Goal: Task Accomplishment & Management: Use online tool/utility

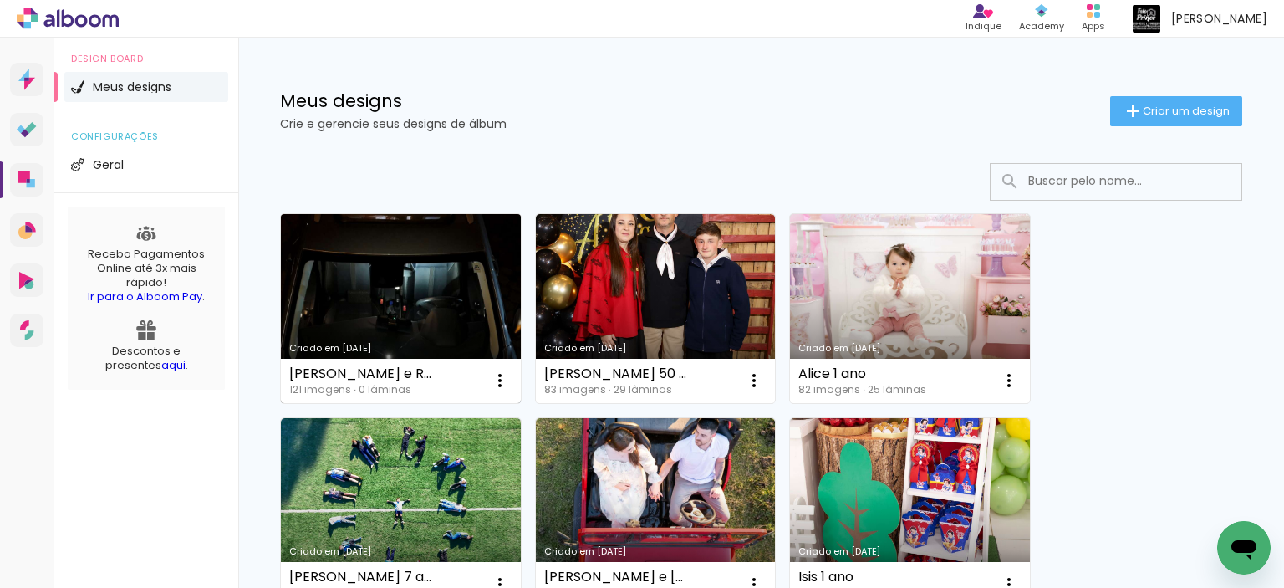
click at [373, 301] on link "Criado em [DATE]" at bounding box center [401, 308] width 240 height 189
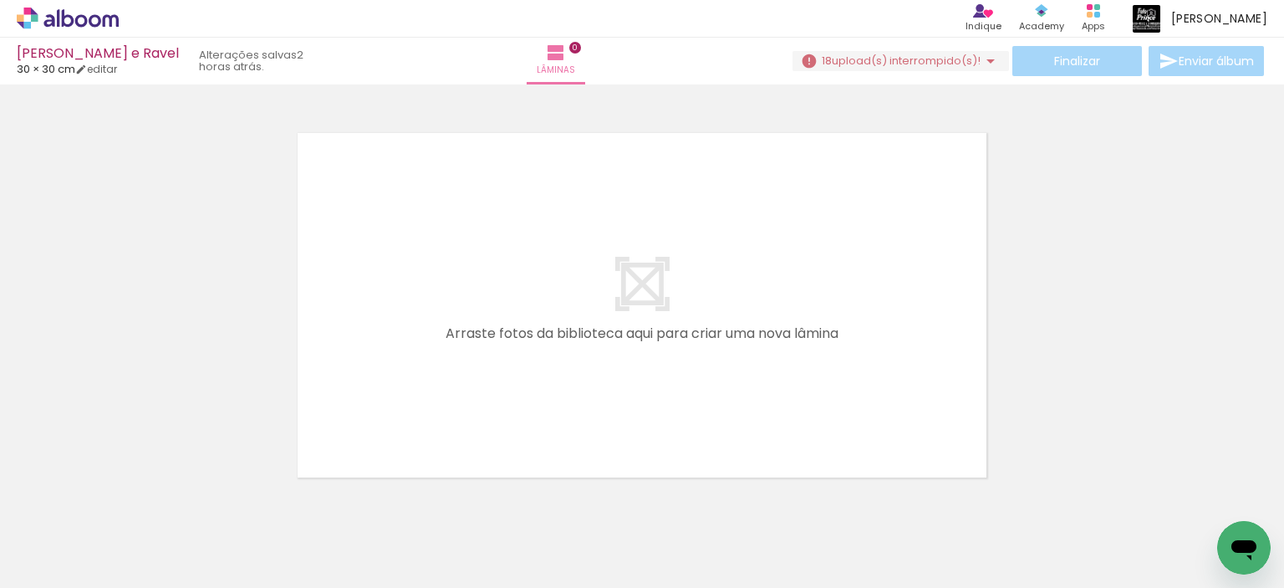
click at [870, 49] on div "Finalizar Enviar álbum" at bounding box center [1030, 61] width 475 height 30
click at [872, 58] on span "upload(s) interrompido(s)!" at bounding box center [906, 61] width 149 height 16
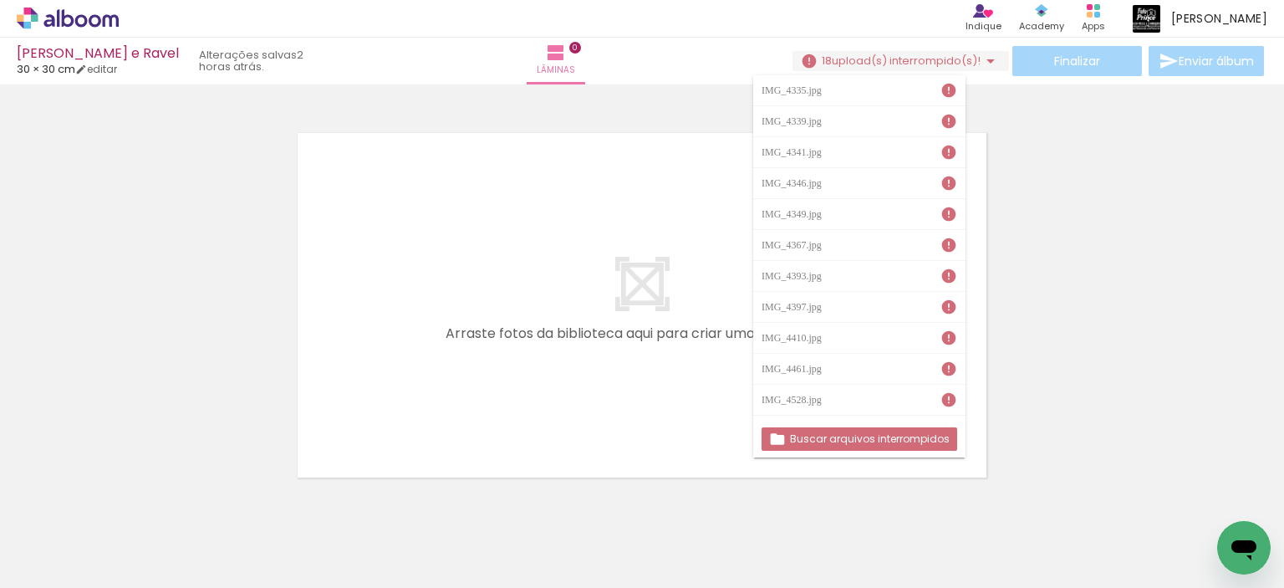
click at [957, 398] on iron-icon at bounding box center [949, 399] width 17 height 17
click at [0, 0] on slot "Buscar arquivos interrompidos" at bounding box center [0, 0] width 0 height 0
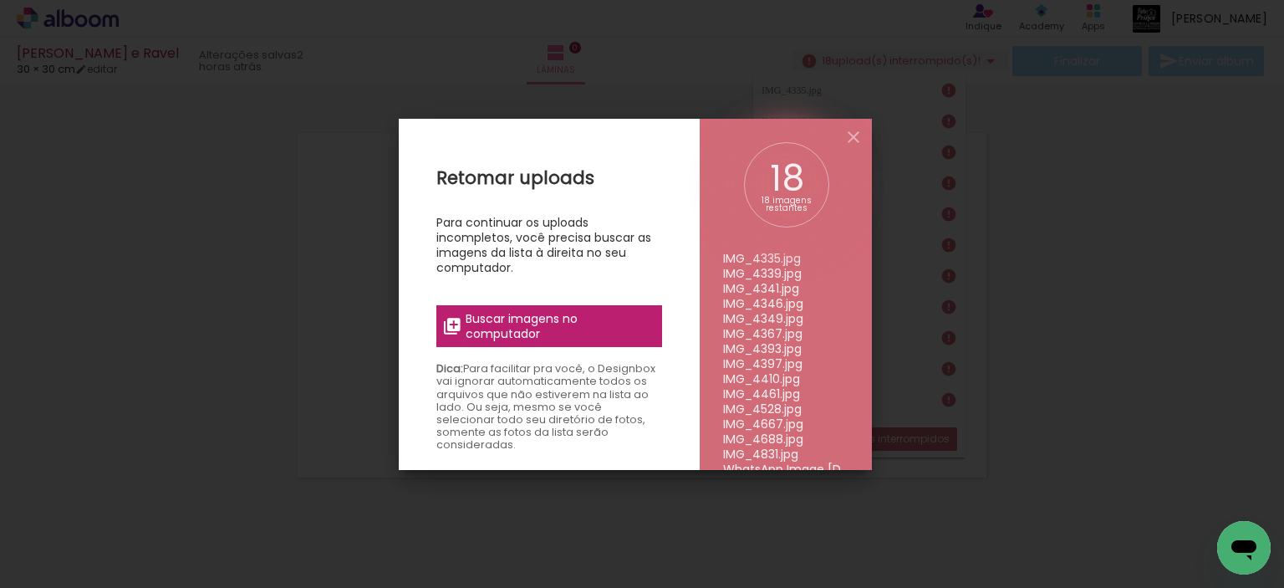
click at [615, 323] on span "Buscar imagens no computador" at bounding box center [559, 326] width 186 height 30
click at [0, 0] on input "file" at bounding box center [0, 0] width 0 height 0
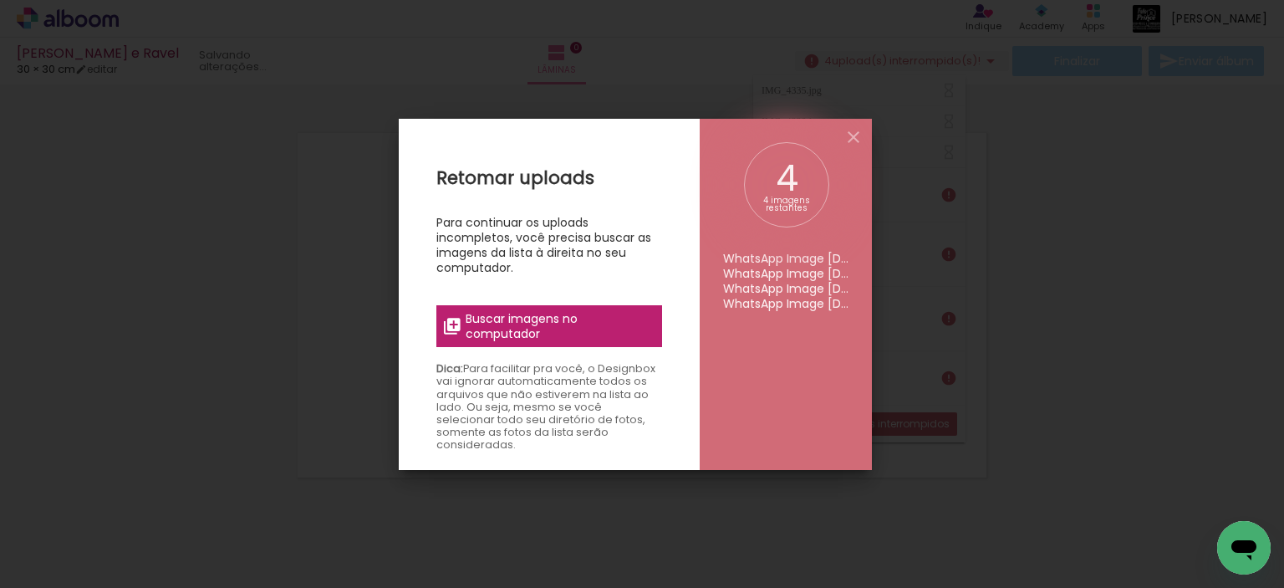
click at [595, 334] on span "Buscar imagens no computador" at bounding box center [559, 326] width 186 height 30
click at [0, 0] on input "file" at bounding box center [0, 0] width 0 height 0
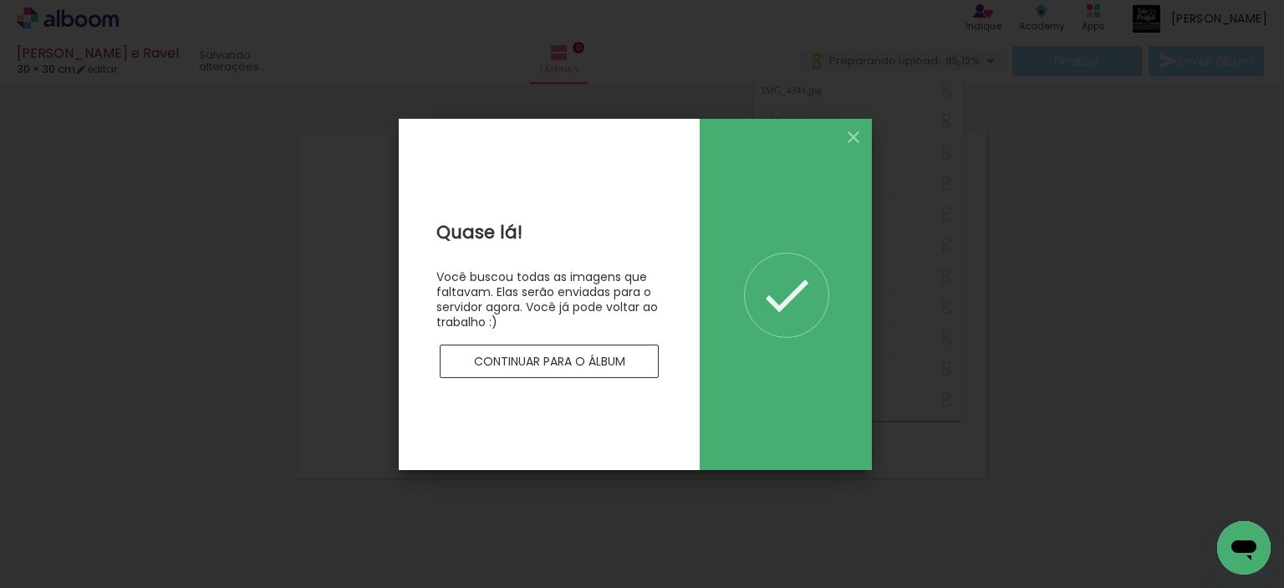
click at [599, 370] on paper-button "Continuar para o álbum" at bounding box center [549, 360] width 219 height 33
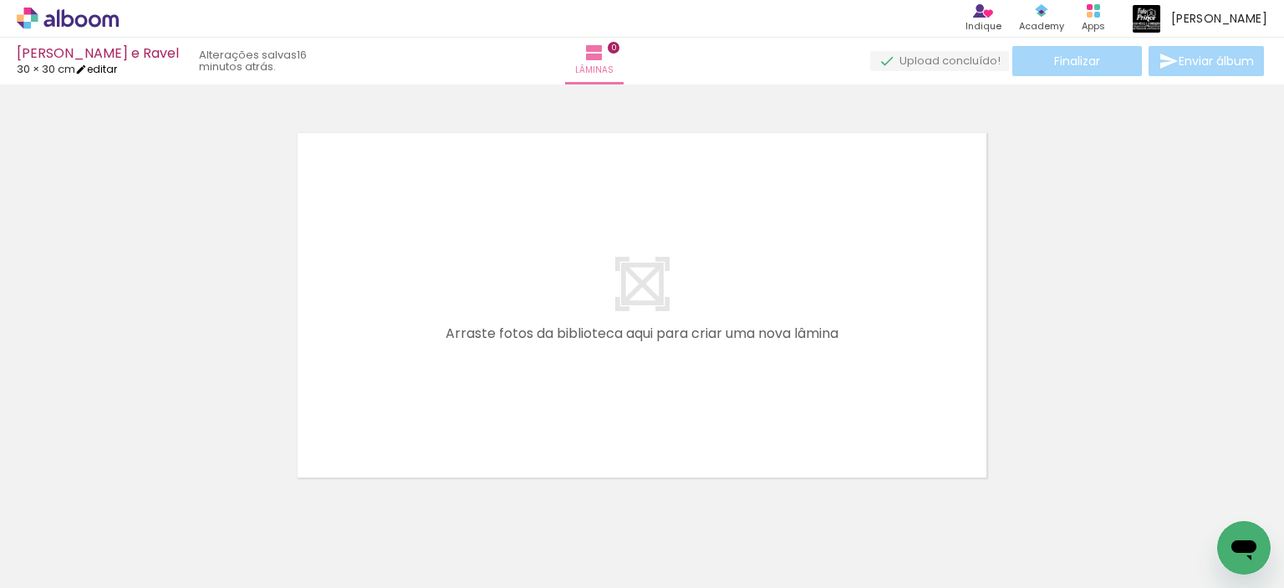
click at [105, 69] on link "editar" at bounding box center [96, 69] width 42 height 14
type input "30"
type input "60"
type input "0"
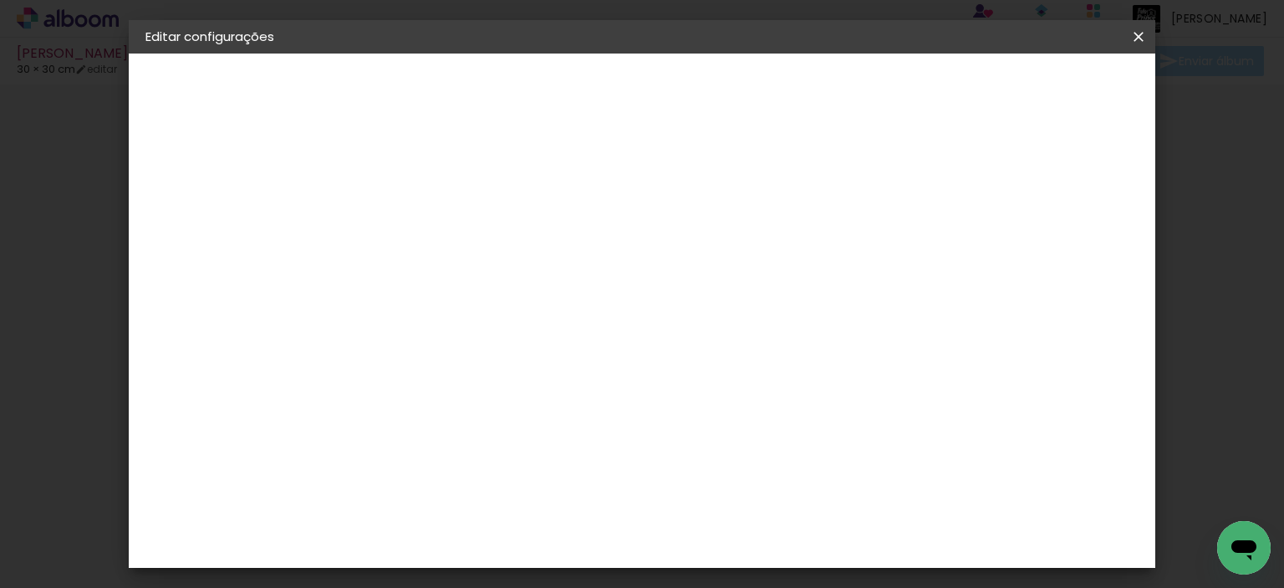
click at [811, 84] on span "Salvar configurações" at bounding box center [767, 94] width 87 height 23
click at [1144, 36] on iron-icon at bounding box center [1139, 36] width 20 height 17
drag, startPoint x: 1144, startPoint y: 26, endPoint x: 684, endPoint y: 56, distance: 460.8
click at [1144, 26] on paper-icon-button at bounding box center [1138, 37] width 33 height 30
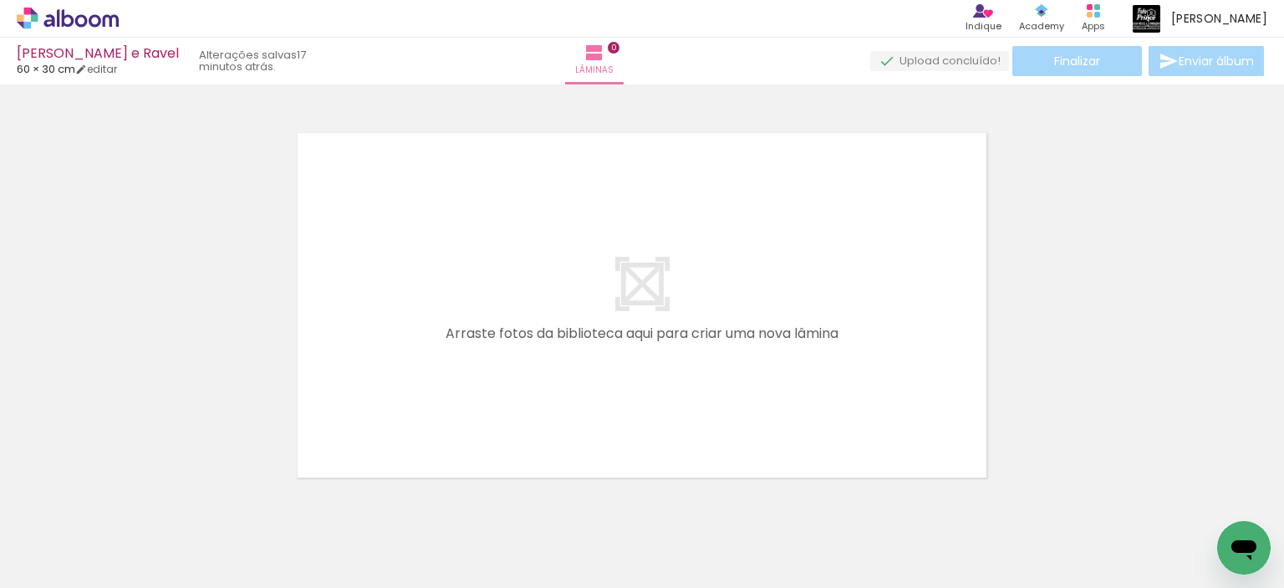
click at [786, 277] on quentale-layouter at bounding box center [642, 305] width 689 height 344
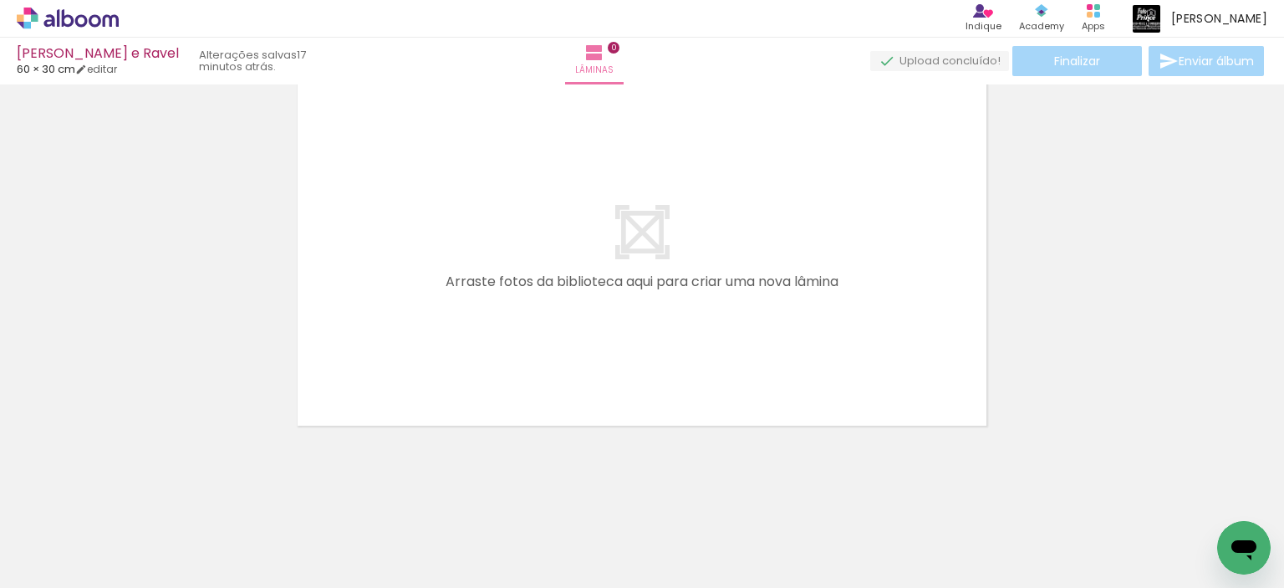
click at [28, 536] on input "Todas as fotos" at bounding box center [47, 537] width 64 height 14
click at [0, 0] on slot "Não utilizadas" at bounding box center [0, 0] width 0 height 0
type input "Não utilizadas"
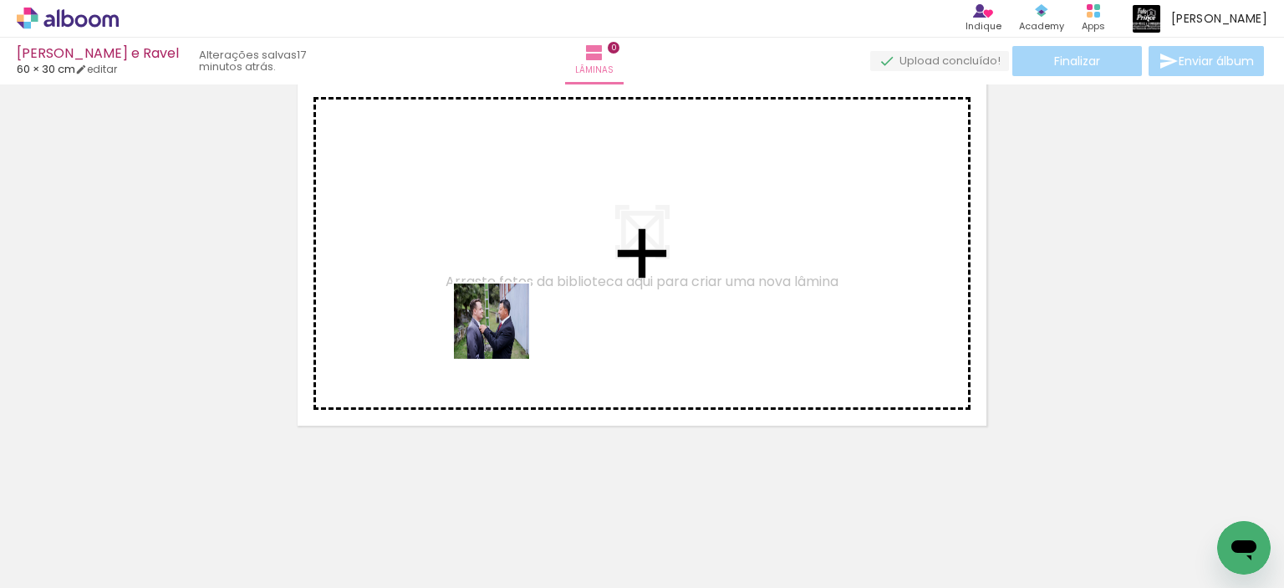
drag, startPoint x: 454, startPoint y: 547, endPoint x: 504, endPoint y: 334, distance: 219.0
click at [504, 334] on quentale-workspace at bounding box center [642, 294] width 1284 height 588
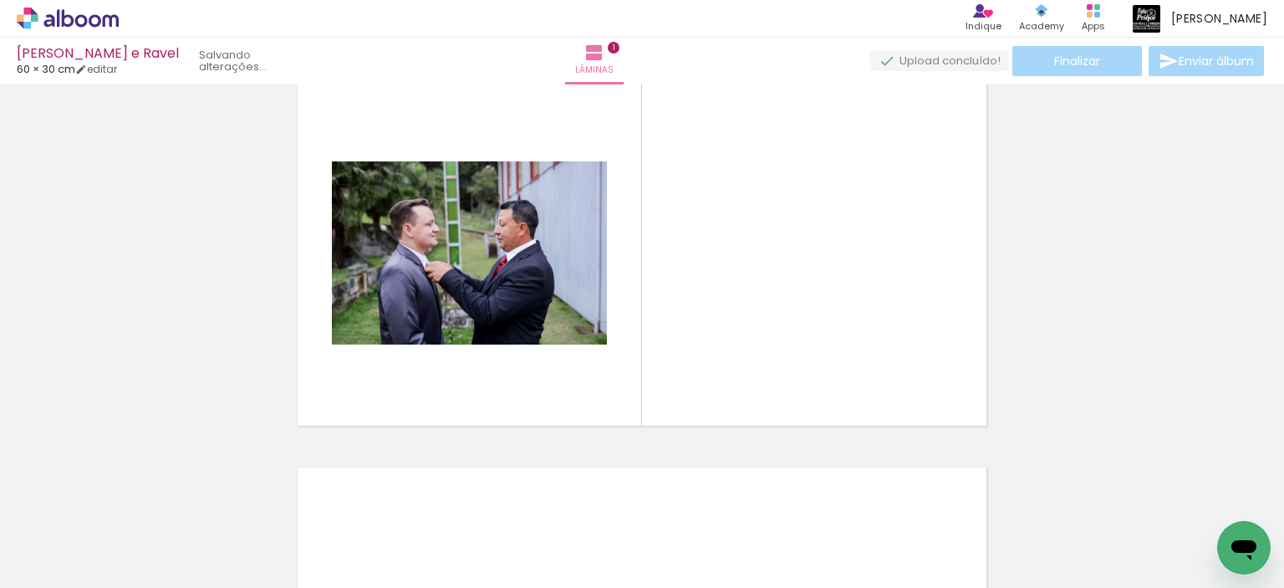
scroll to position [21, 0]
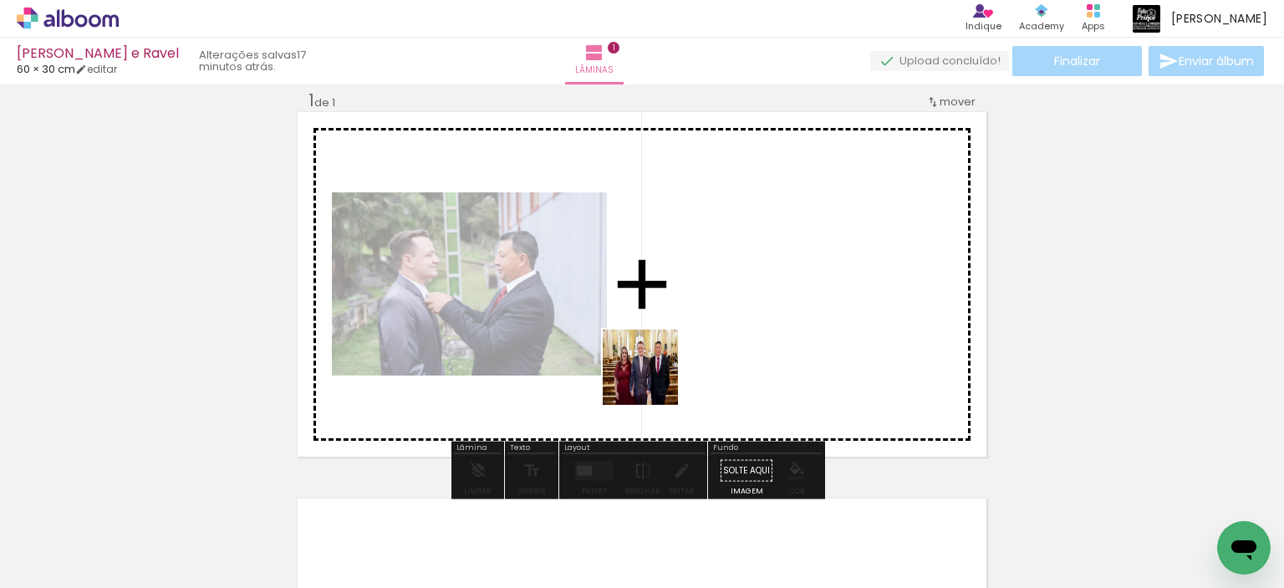
drag, startPoint x: 635, startPoint y: 398, endPoint x: 653, endPoint y: 379, distance: 26.0
click at [653, 379] on quentale-workspace at bounding box center [642, 294] width 1284 height 588
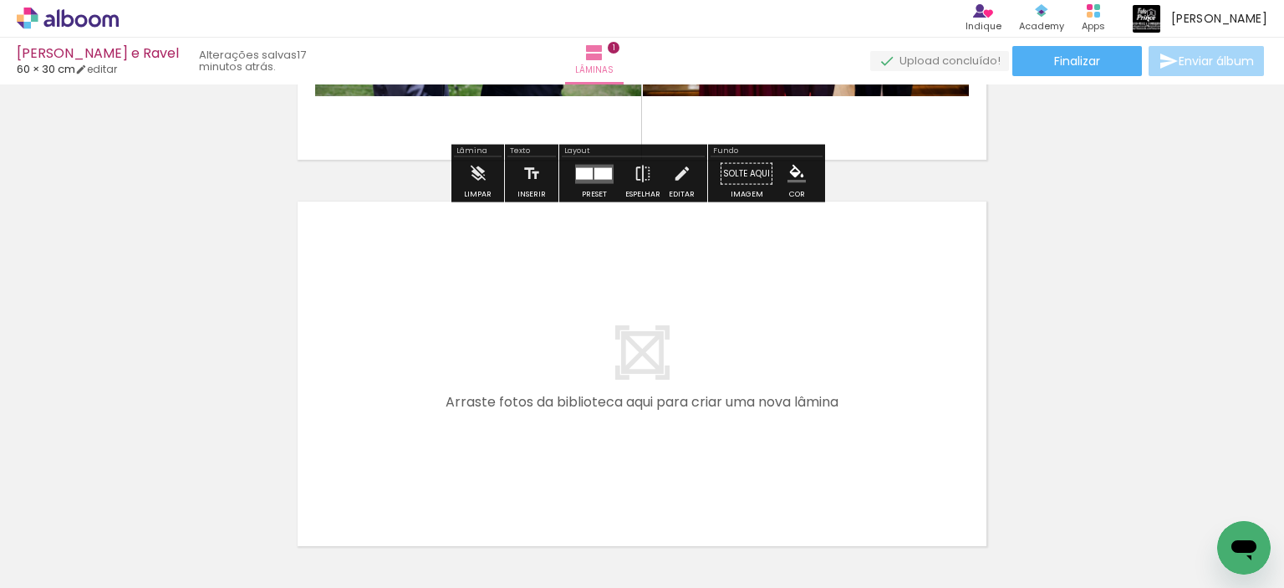
scroll to position [355, 0]
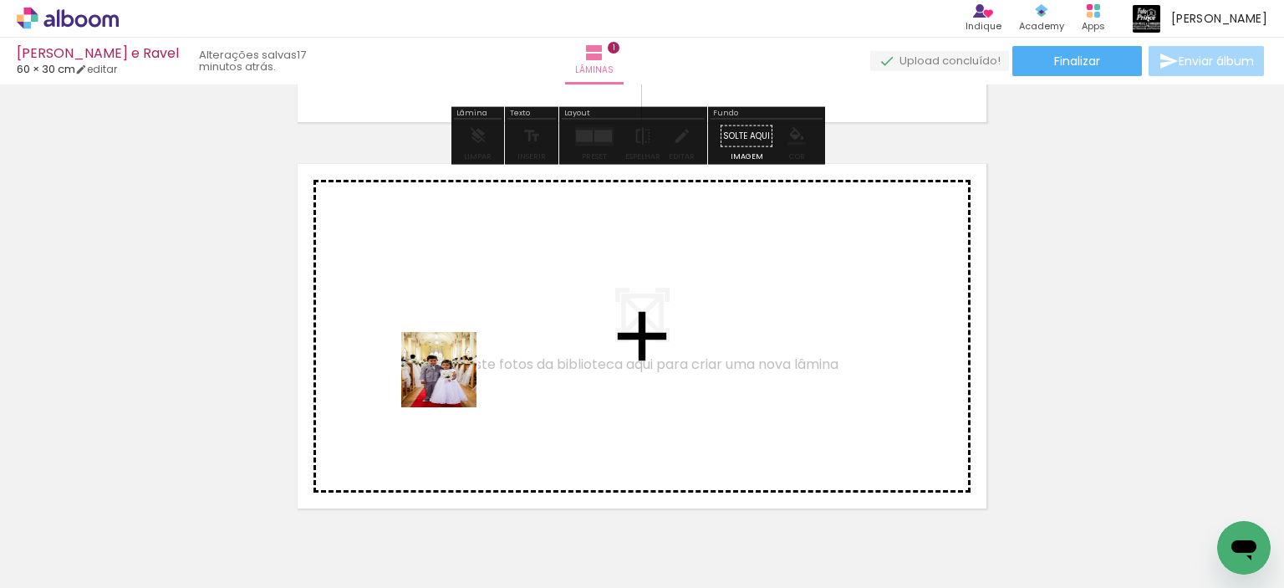
drag, startPoint x: 451, startPoint y: 434, endPoint x: 451, endPoint y: 379, distance: 55.2
click at [451, 379] on quentale-workspace at bounding box center [642, 294] width 1284 height 588
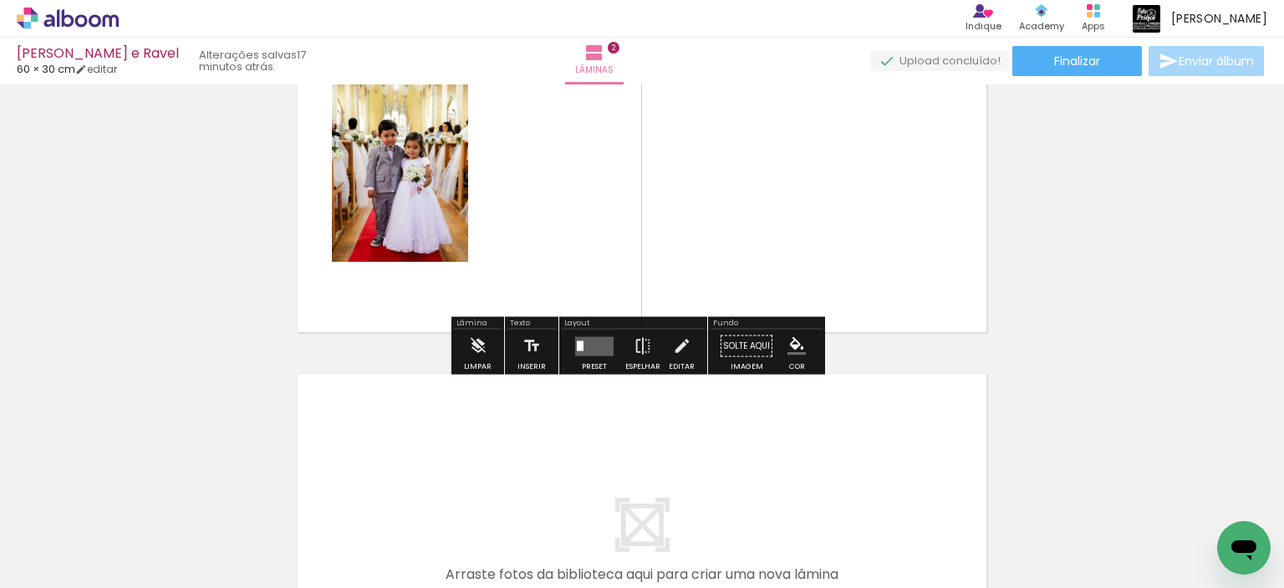
scroll to position [574, 0]
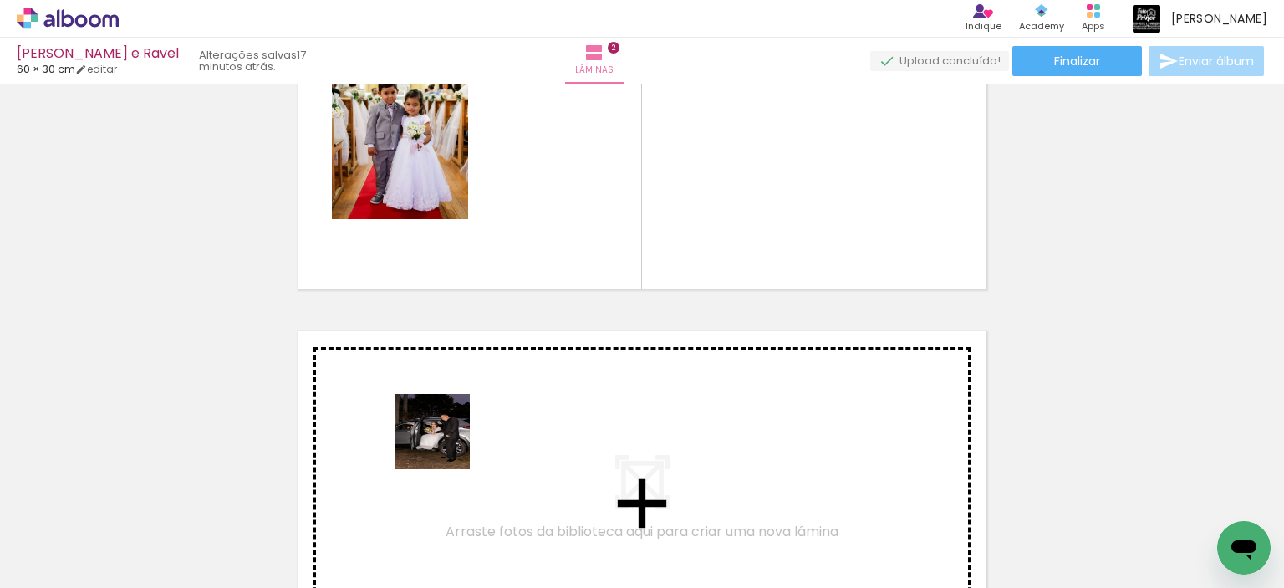
drag, startPoint x: 453, startPoint y: 551, endPoint x: 445, endPoint y: 443, distance: 108.2
click at [445, 443] on quentale-workspace at bounding box center [642, 294] width 1284 height 588
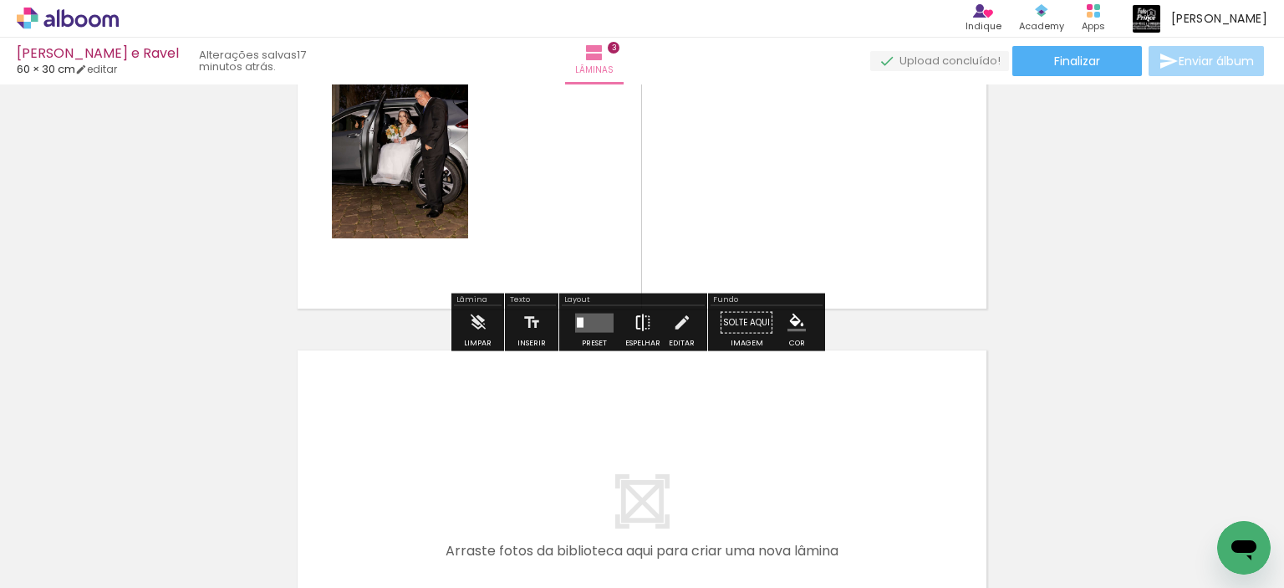
scroll to position [1044, 0]
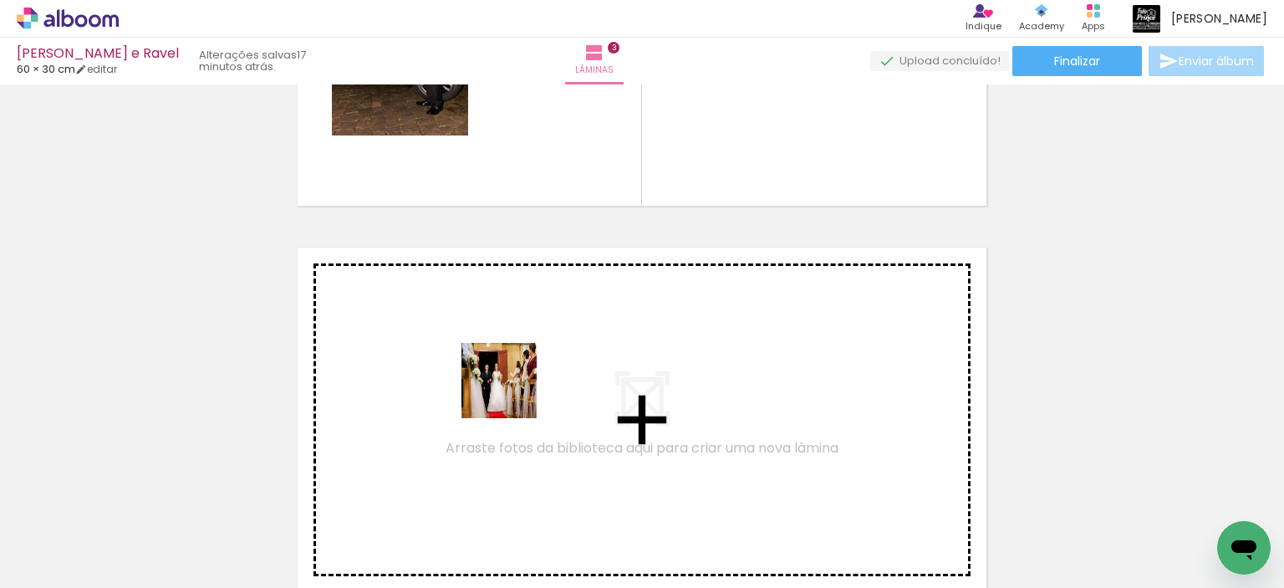
drag, startPoint x: 448, startPoint y: 538, endPoint x: 512, endPoint y: 393, distance: 158.8
click at [512, 393] on quentale-workspace at bounding box center [642, 294] width 1284 height 588
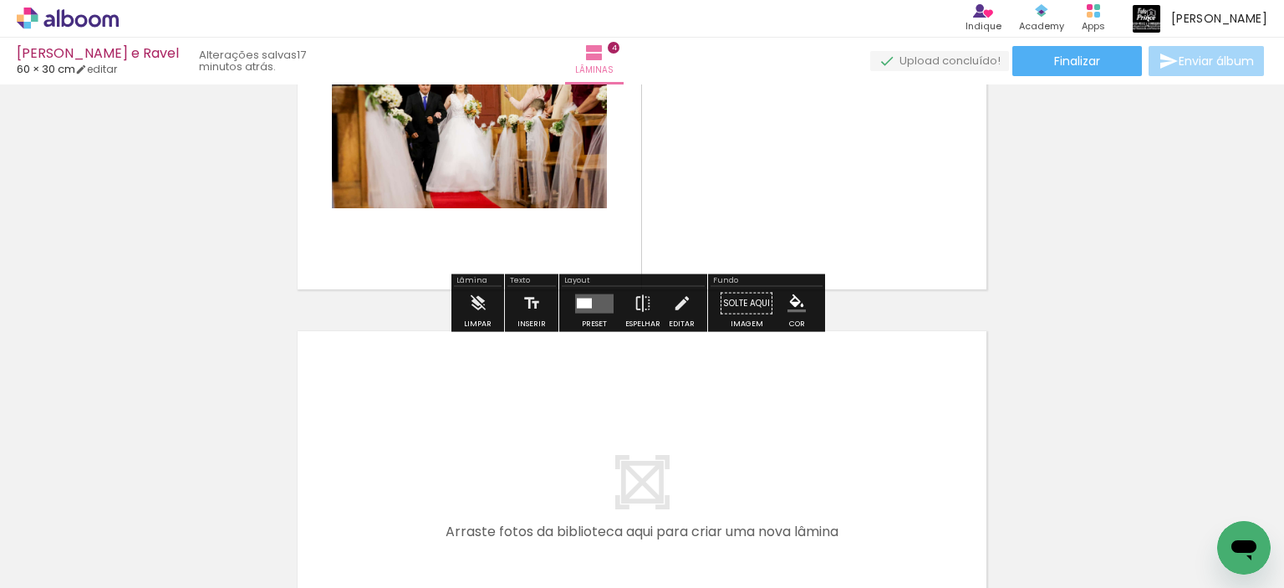
scroll to position [1431, 0]
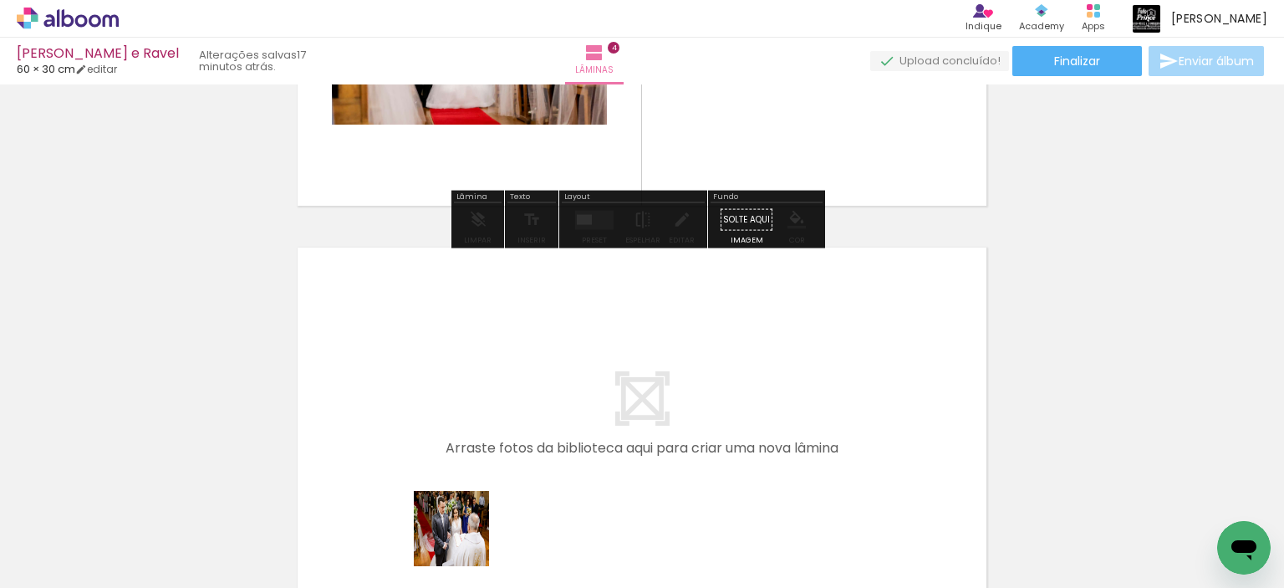
drag, startPoint x: 457, startPoint y: 553, endPoint x: 488, endPoint y: 417, distance: 139.1
click at [488, 417] on quentale-workspace at bounding box center [642, 294] width 1284 height 588
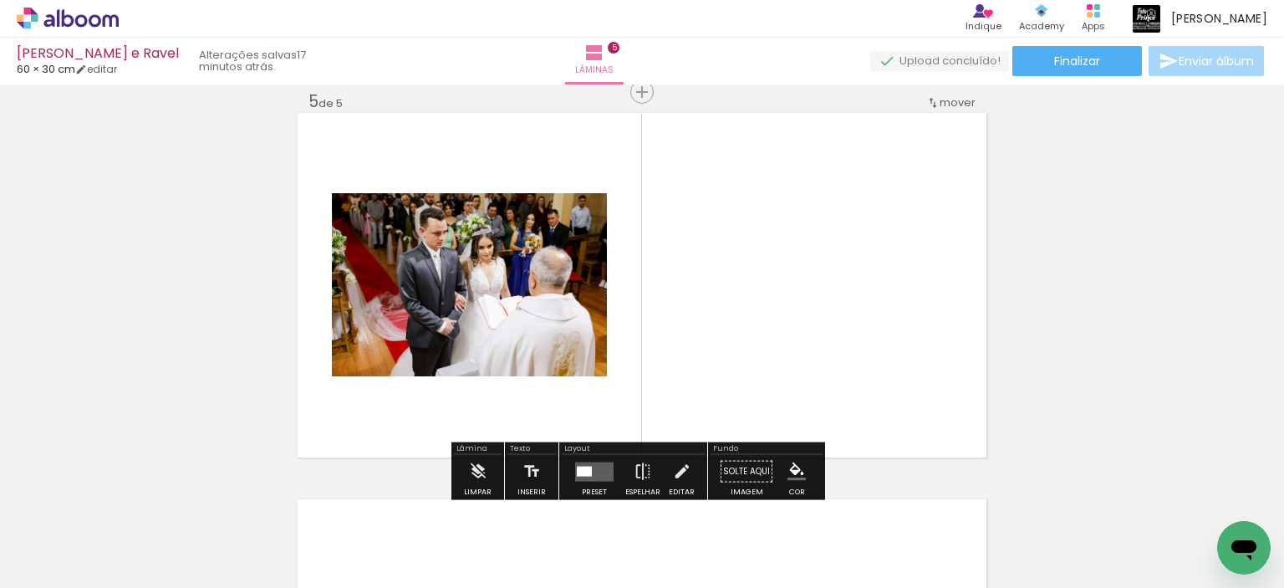
scroll to position [1566, 0]
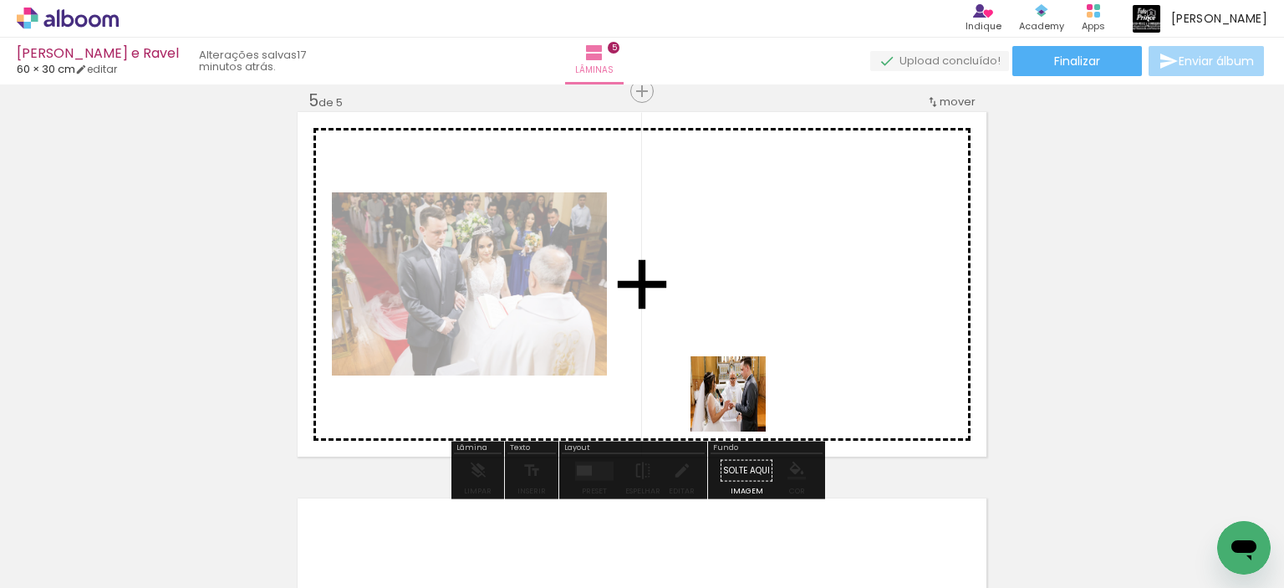
drag, startPoint x: 472, startPoint y: 546, endPoint x: 742, endPoint y: 404, distance: 305.9
click at [742, 404] on quentale-workspace at bounding box center [642, 294] width 1284 height 588
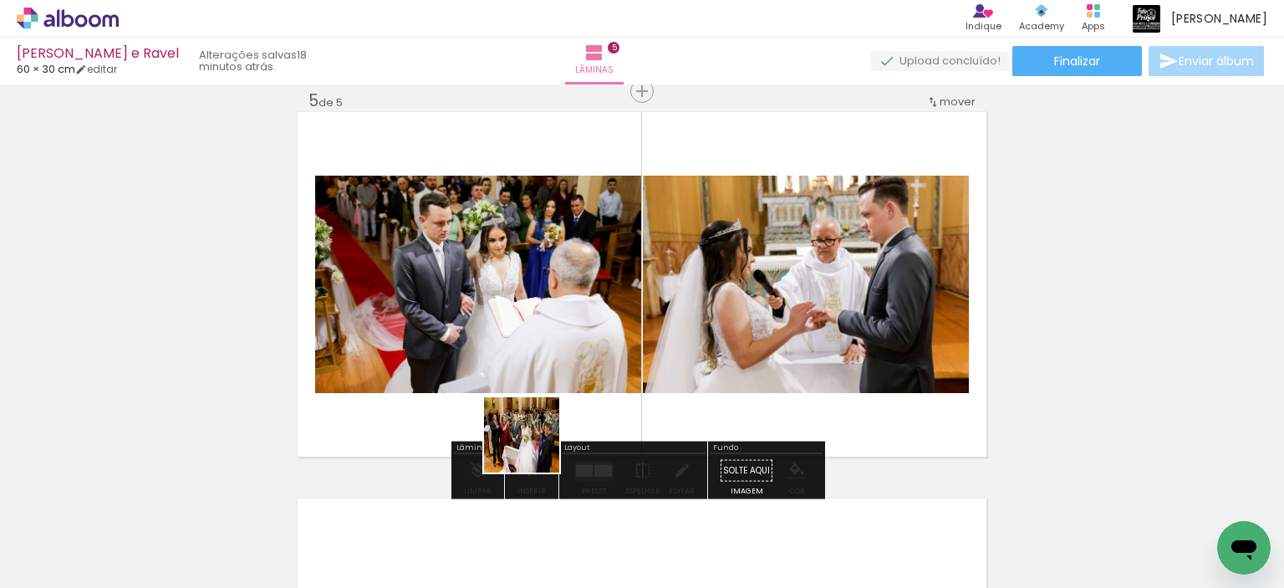
drag, startPoint x: 472, startPoint y: 537, endPoint x: 584, endPoint y: 380, distance: 193.0
click at [584, 380] on quentale-workspace at bounding box center [642, 294] width 1284 height 588
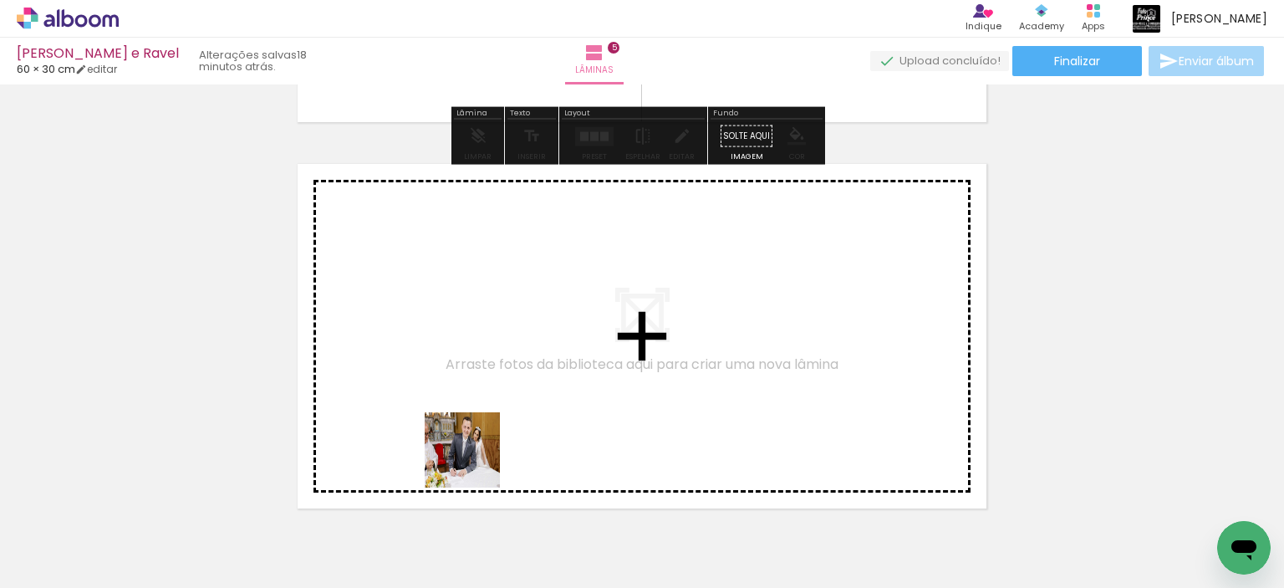
drag, startPoint x: 446, startPoint y: 538, endPoint x: 491, endPoint y: 368, distance: 175.6
click at [491, 368] on quentale-workspace at bounding box center [642, 294] width 1284 height 588
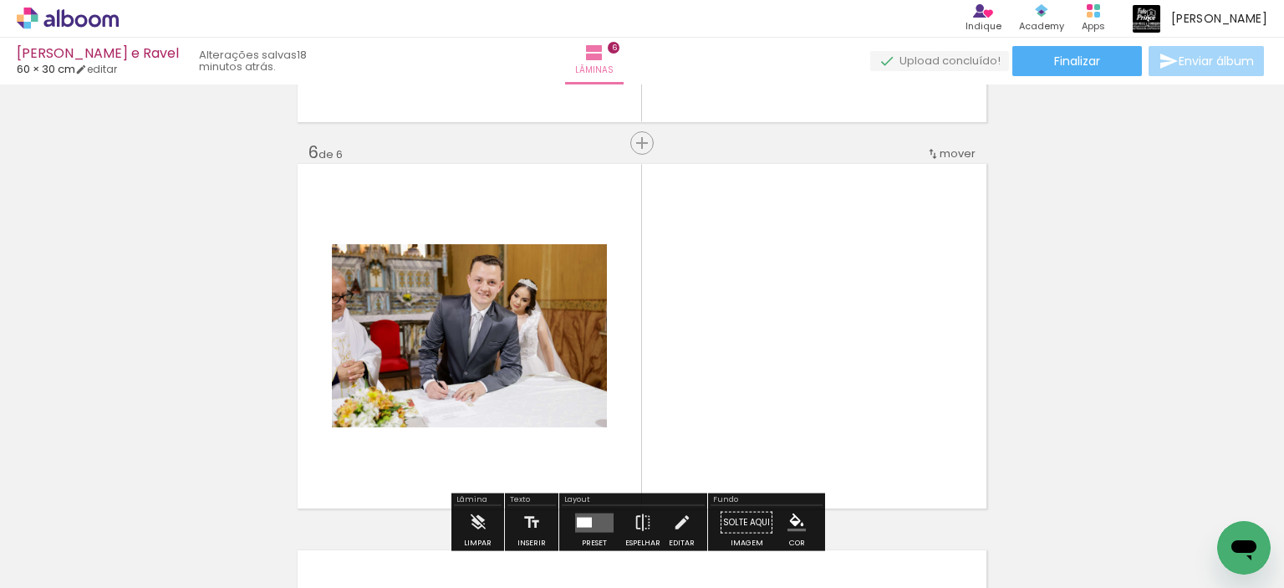
scroll to position [1952, 0]
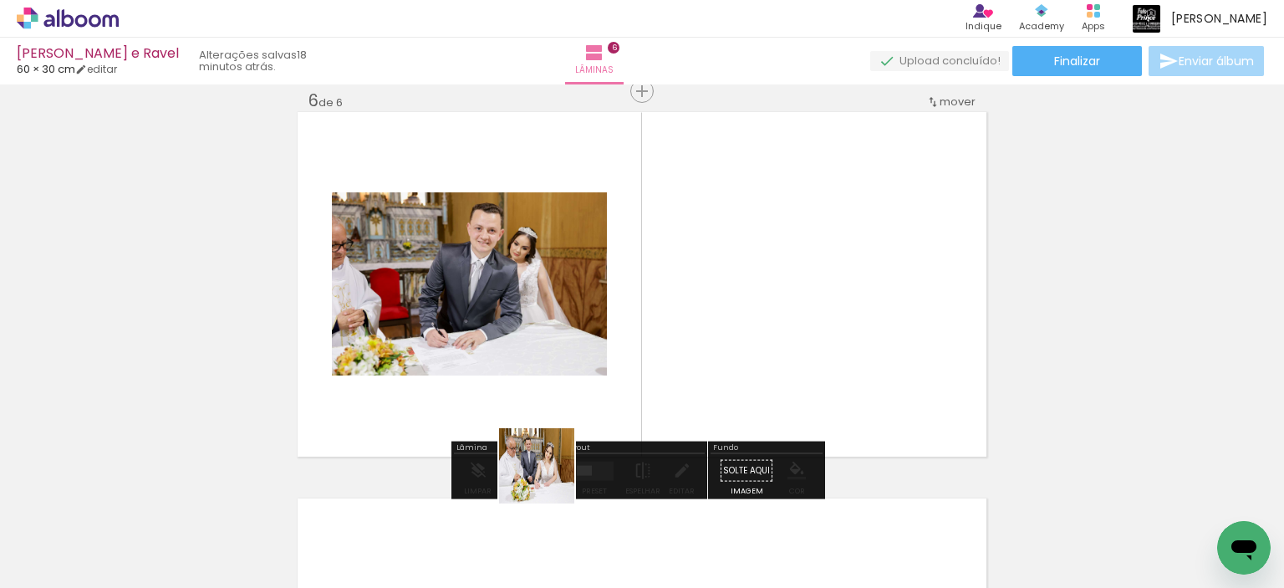
drag, startPoint x: 468, startPoint y: 528, endPoint x: 666, endPoint y: 370, distance: 253.5
click at [666, 370] on quentale-workspace at bounding box center [642, 294] width 1284 height 588
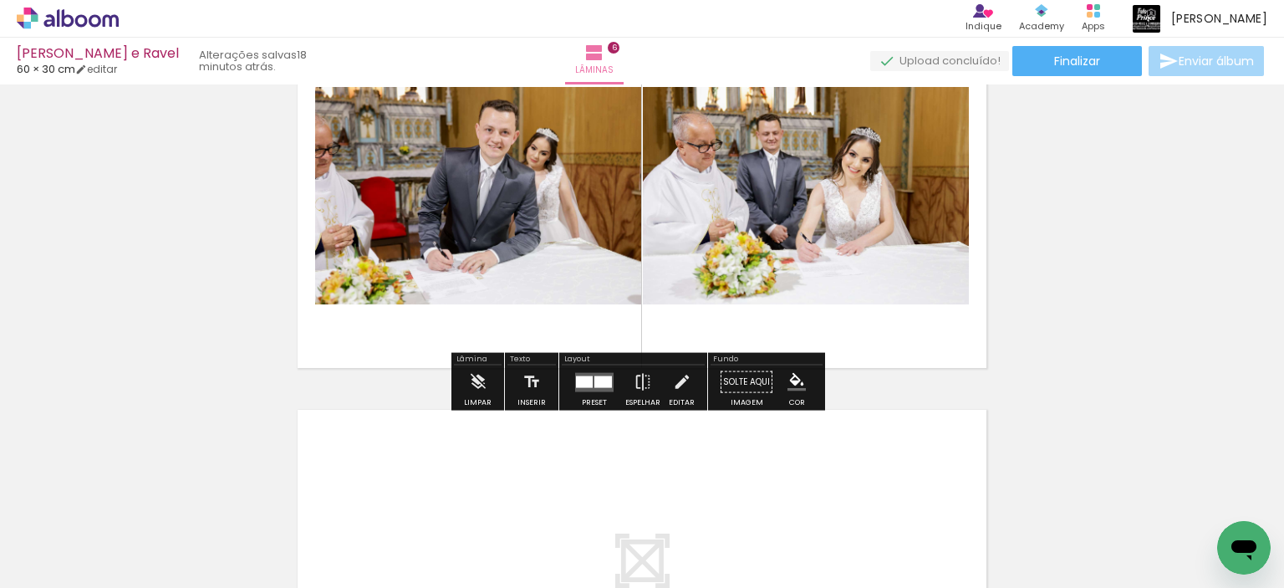
scroll to position [2203, 0]
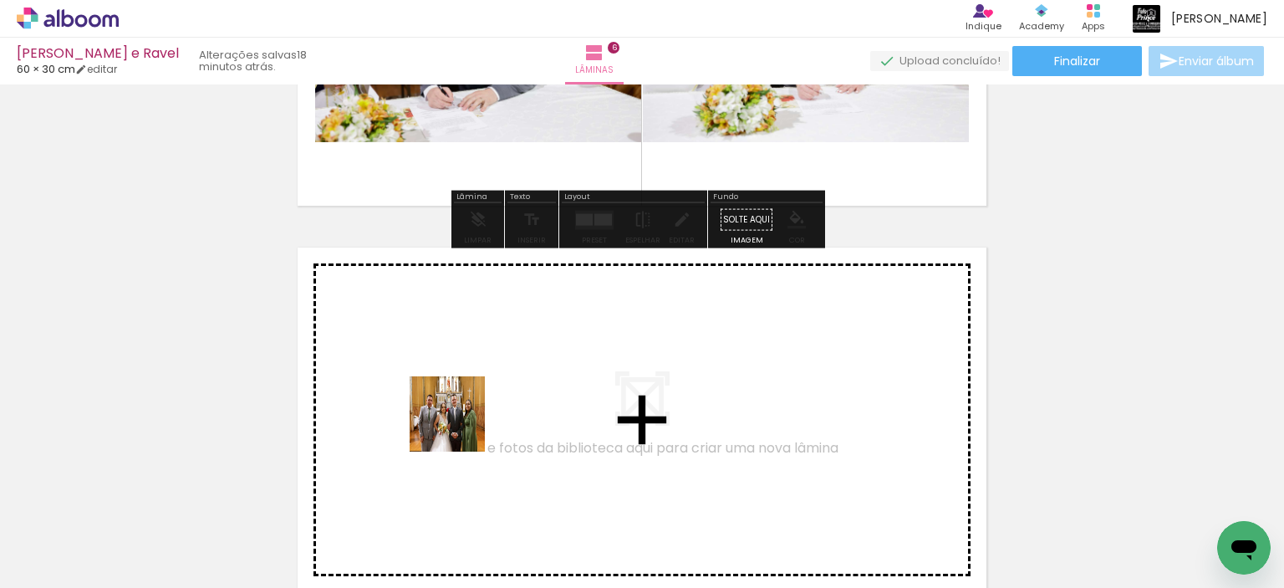
drag, startPoint x: 467, startPoint y: 531, endPoint x: 482, endPoint y: 514, distance: 21.9
click at [462, 395] on quentale-workspace at bounding box center [642, 294] width 1284 height 588
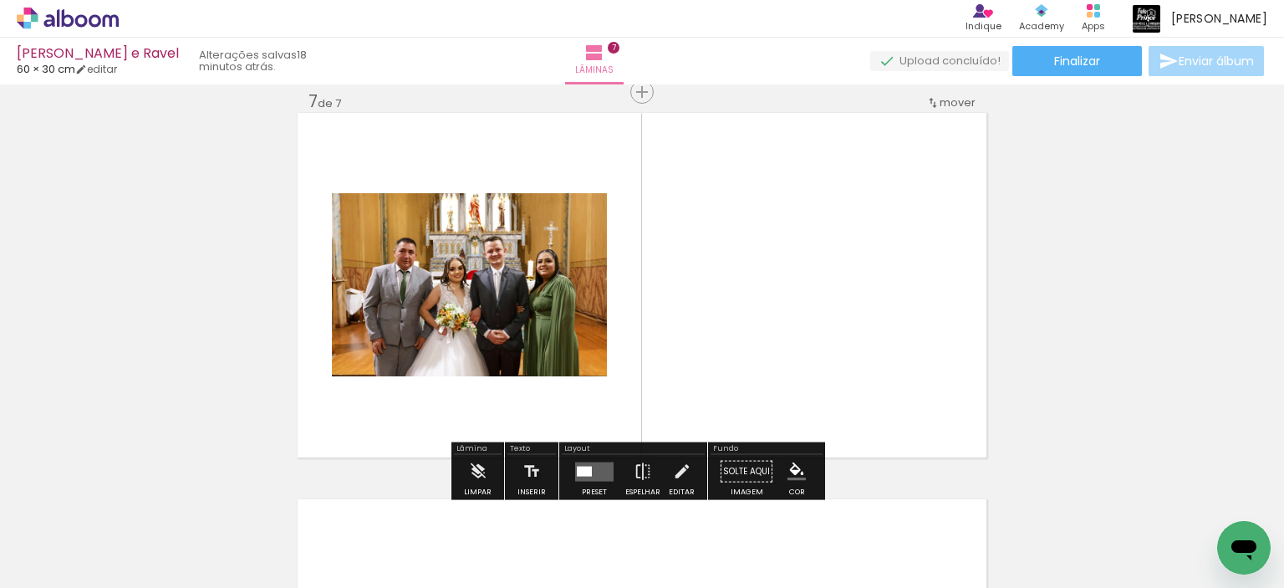
scroll to position [2339, 0]
drag, startPoint x: 472, startPoint y: 533, endPoint x: 561, endPoint y: 367, distance: 188.9
click at [561, 367] on quentale-workspace at bounding box center [642, 294] width 1284 height 588
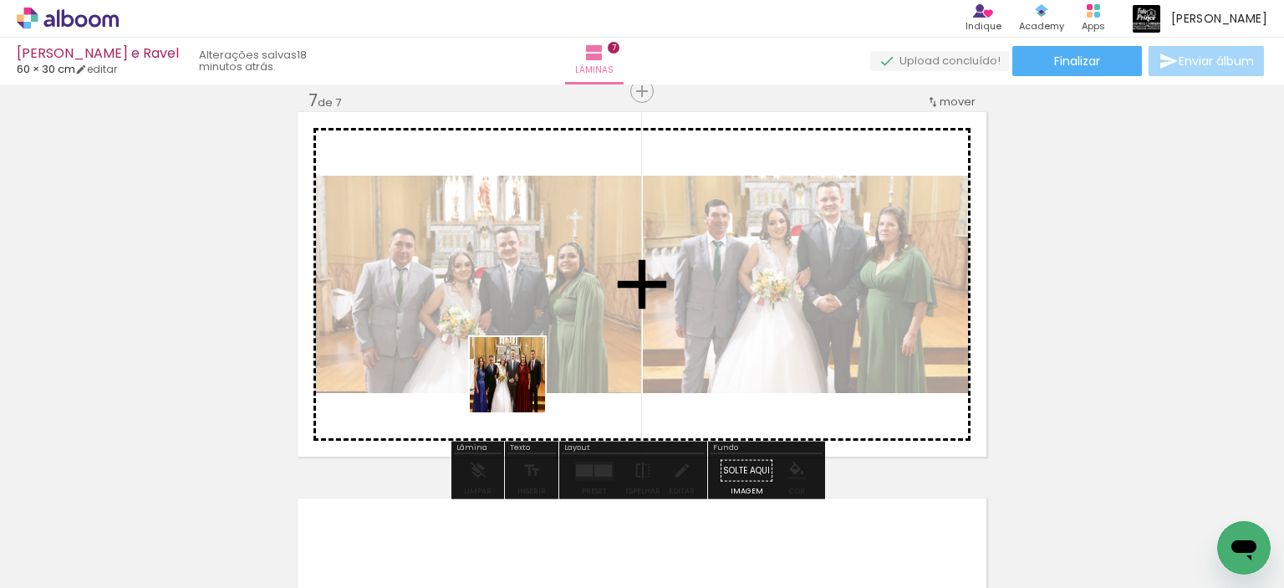
drag, startPoint x: 472, startPoint y: 530, endPoint x: 470, endPoint y: 497, distance: 32.7
click at [542, 338] on quentale-workspace at bounding box center [642, 294] width 1284 height 588
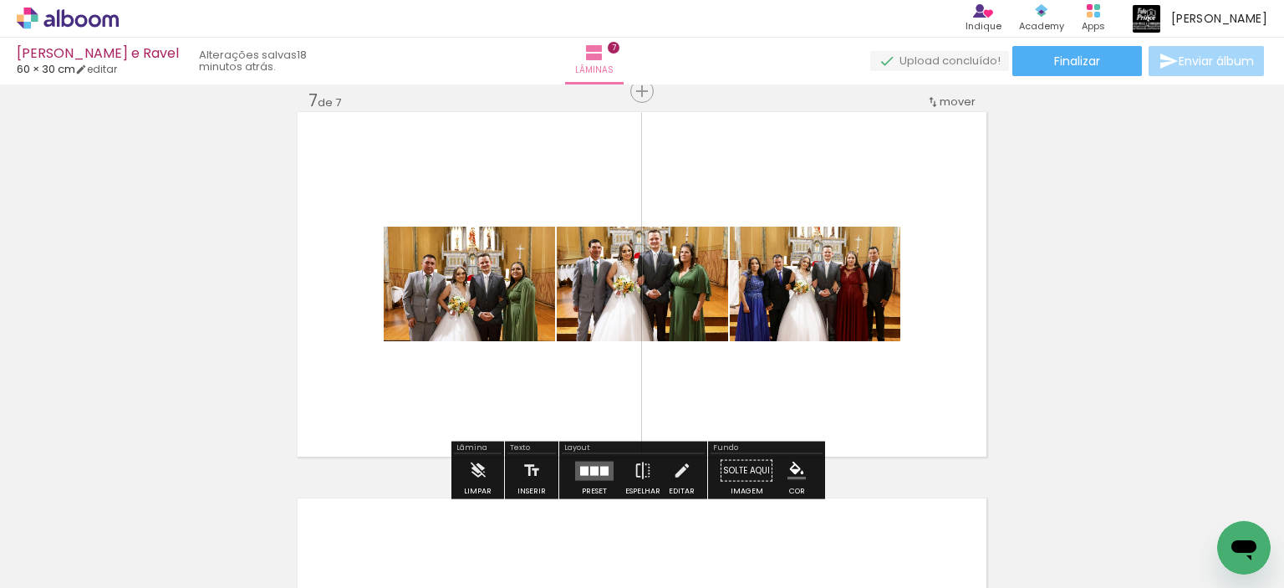
drag, startPoint x: 467, startPoint y: 537, endPoint x: 511, endPoint y: 436, distance: 109.3
click at [511, 436] on quentale-workspace at bounding box center [642, 294] width 1284 height 588
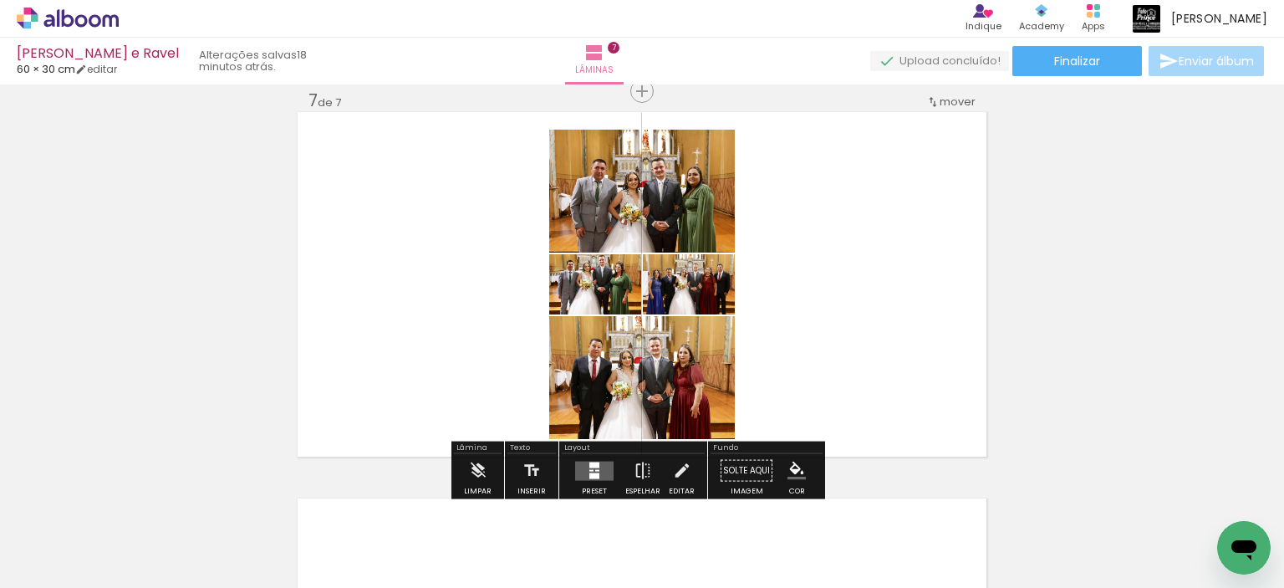
scroll to position [2171, 0]
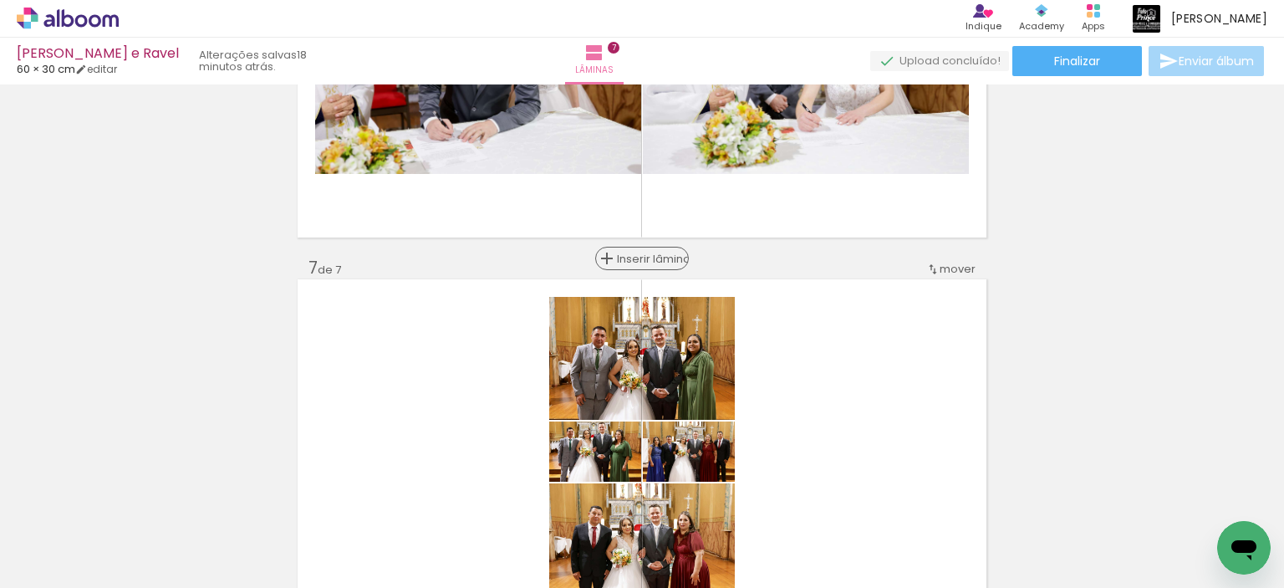
click at [638, 263] on span "Inserir lâmina" at bounding box center [649, 258] width 65 height 11
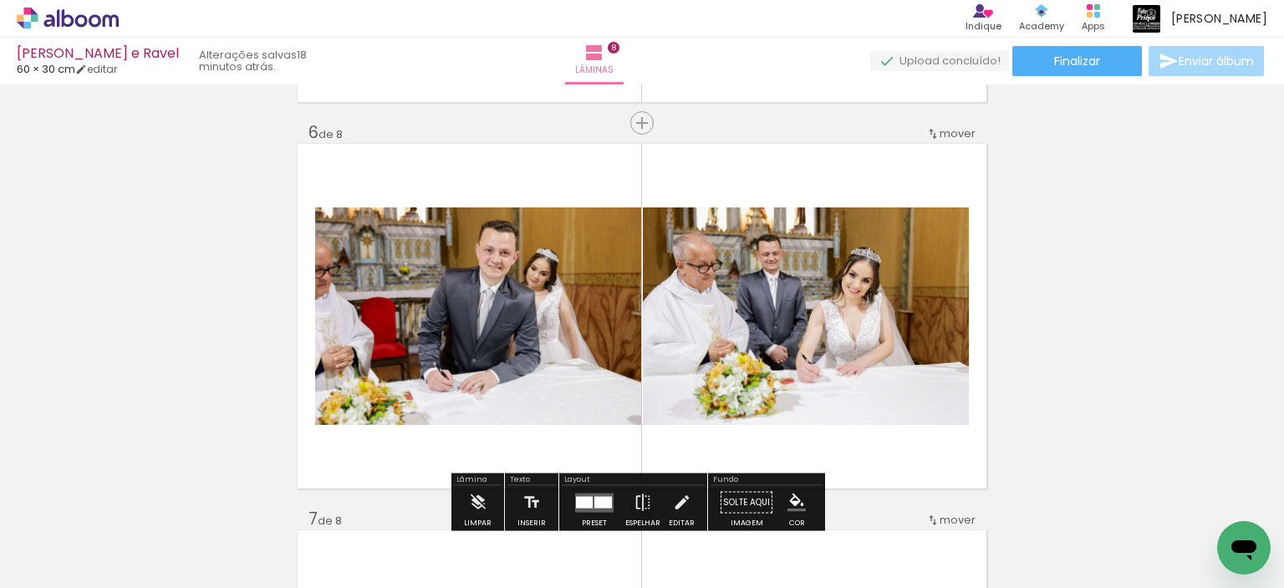
scroll to position [1837, 0]
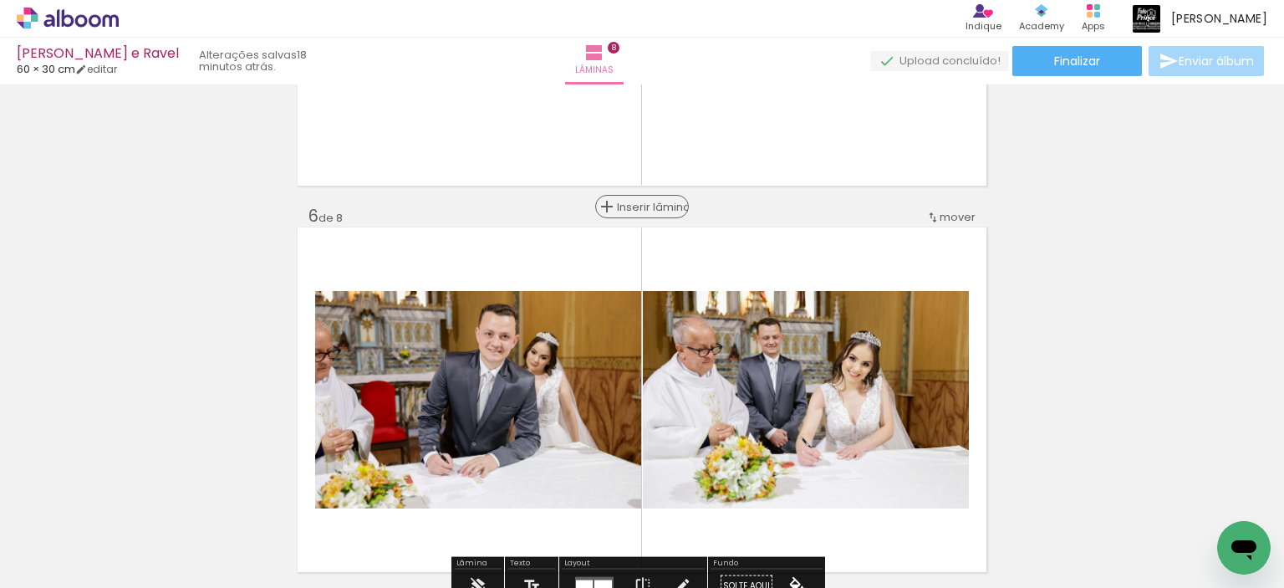
click at [635, 210] on span "Inserir lâmina" at bounding box center [649, 207] width 65 height 11
